Goal: Task Accomplishment & Management: Manage account settings

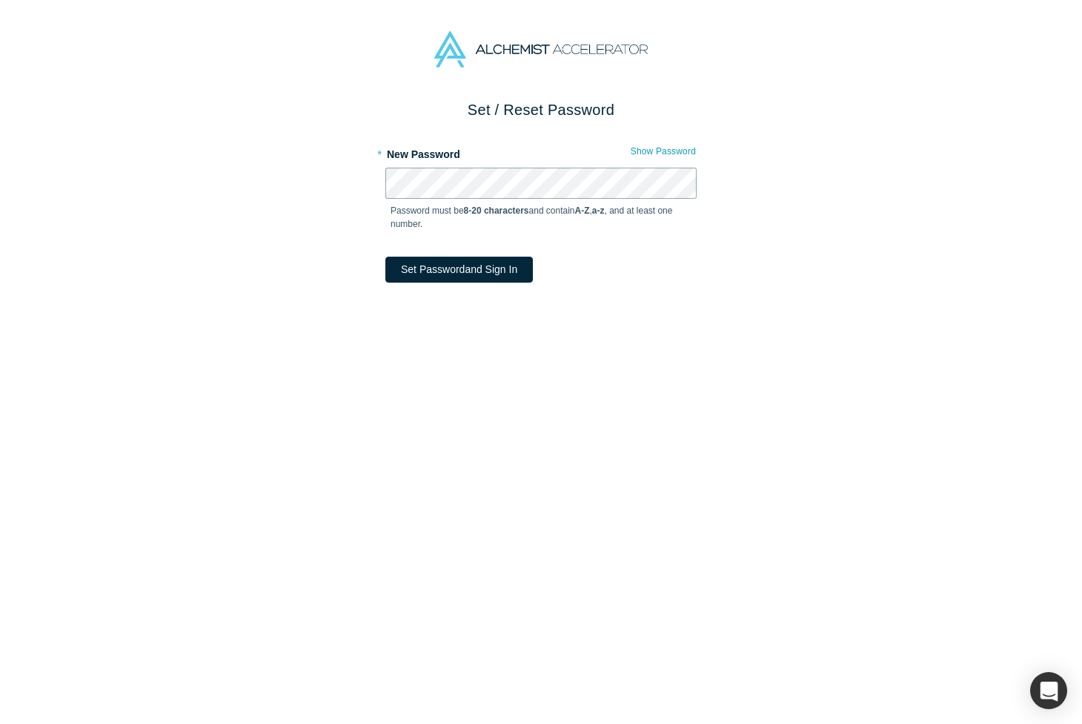
click at [386, 257] on button "Set Password and Sign In" at bounding box center [460, 270] width 148 height 26
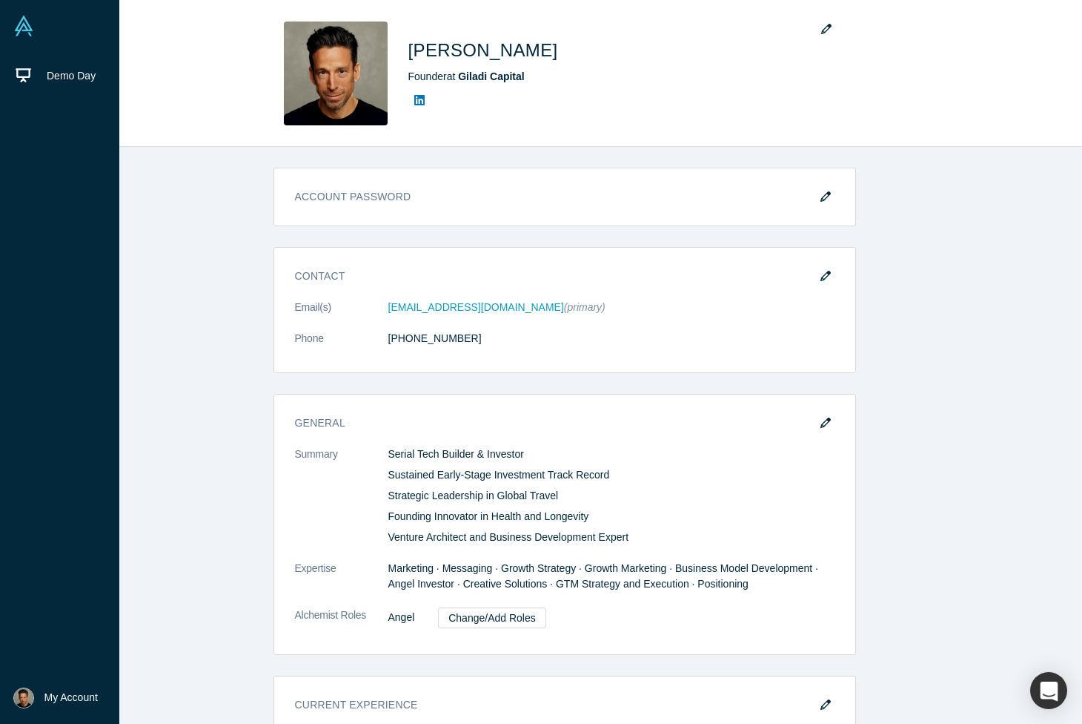
click at [28, 25] on img at bounding box center [23, 26] width 21 height 21
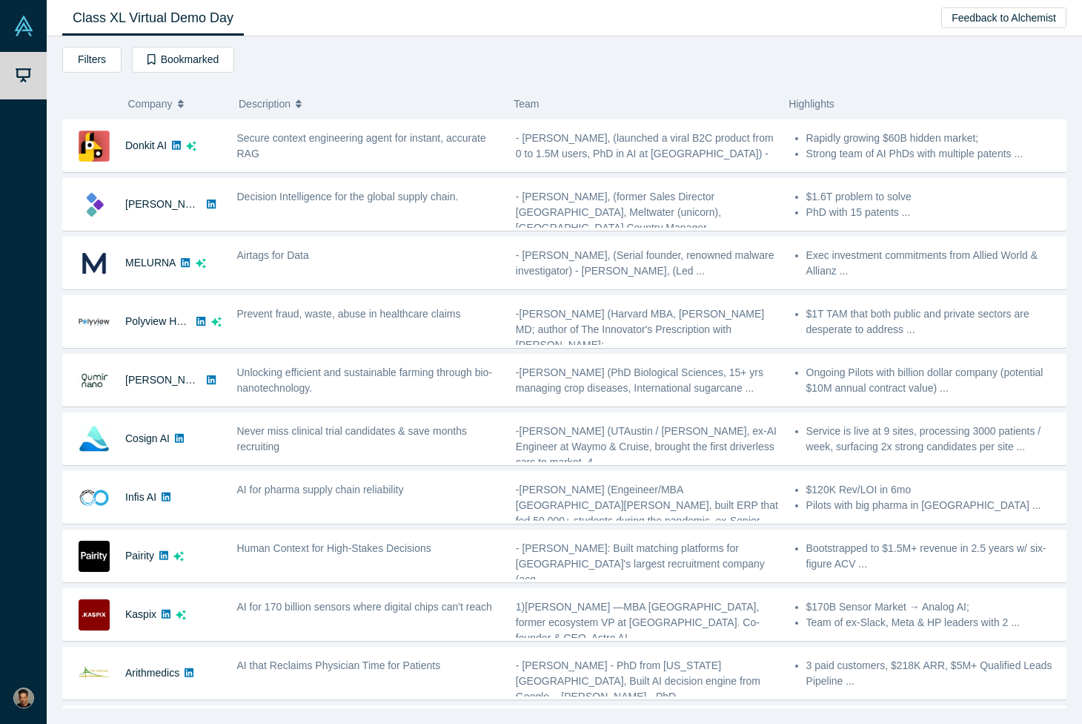
click at [101, 27] on link "Class XL Virtual Demo Day" at bounding box center [153, 18] width 182 height 35
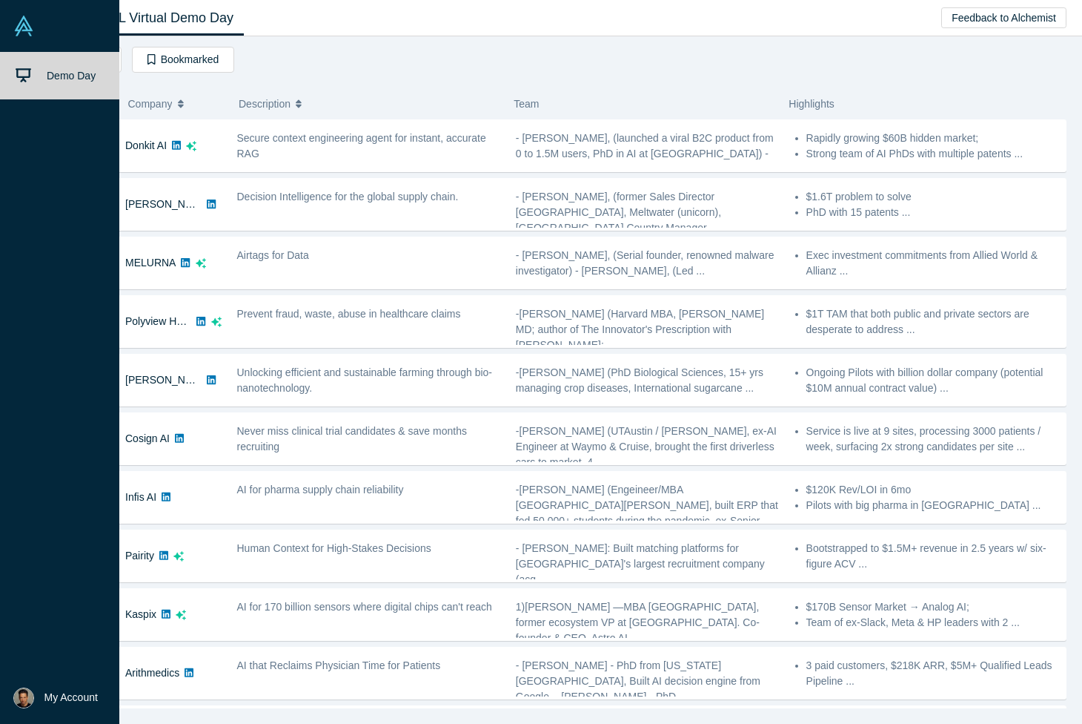
click at [24, 703] on img at bounding box center [23, 697] width 21 height 21
